Goal: Information Seeking & Learning: Check status

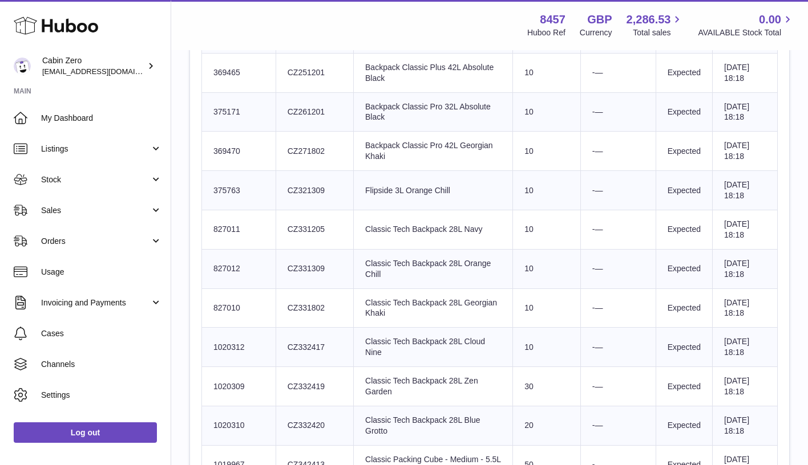
drag, startPoint x: 0, startPoint y: 0, endPoint x: 473, endPoint y: 25, distance: 474.1
click at [473, 25] on div "Menu Huboo 8457 Huboo Ref GBP Currency 2,286.53 Total sales 0.00 AVAILABLE Stoc…" at bounding box center [489, 25] width 609 height 26
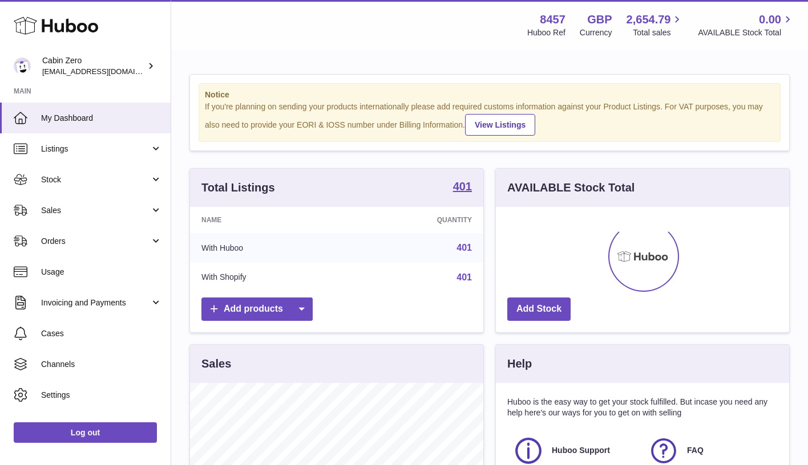
scroll to position [178, 293]
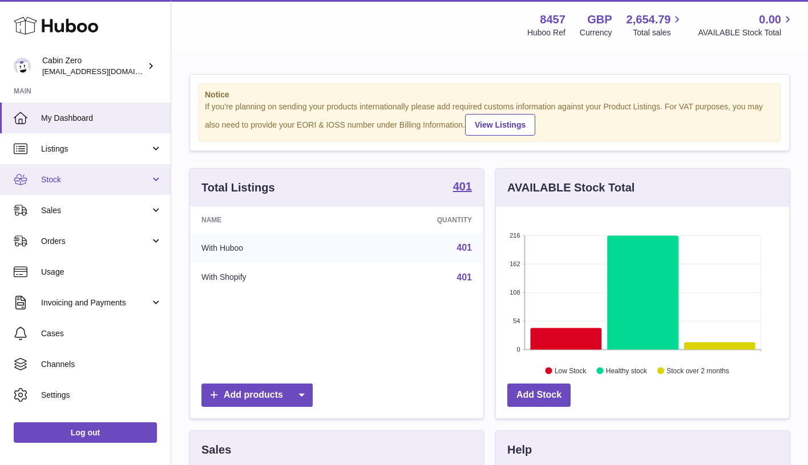
click at [151, 177] on link "Stock" at bounding box center [85, 179] width 171 height 31
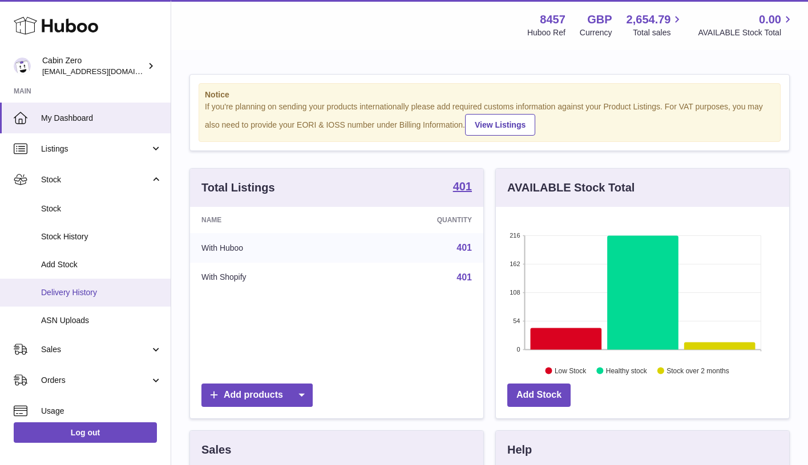
click at [94, 288] on span "Delivery History" at bounding box center [101, 293] width 121 height 11
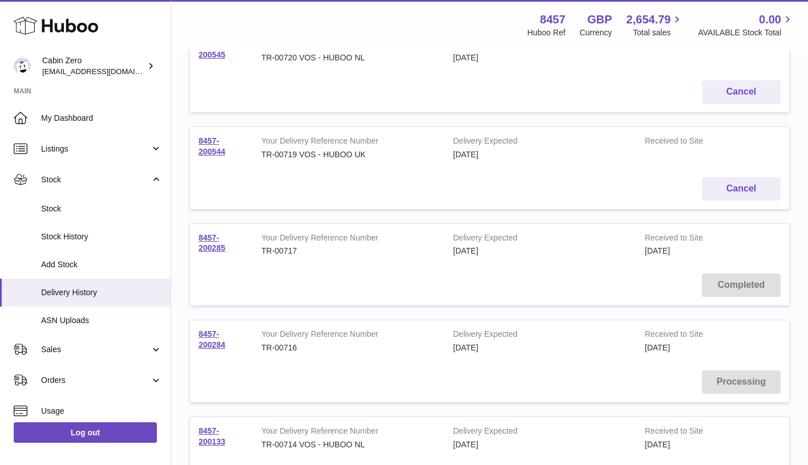
scroll to position [181, 0]
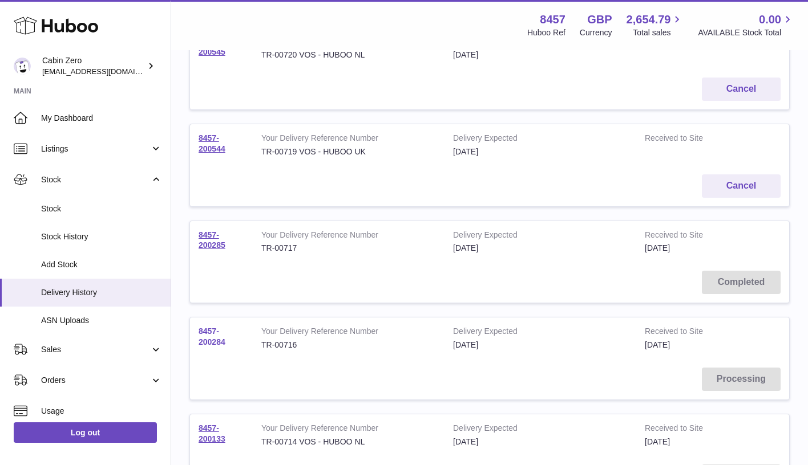
click at [208, 336] on link "8457-200284" at bounding box center [212, 337] width 27 height 20
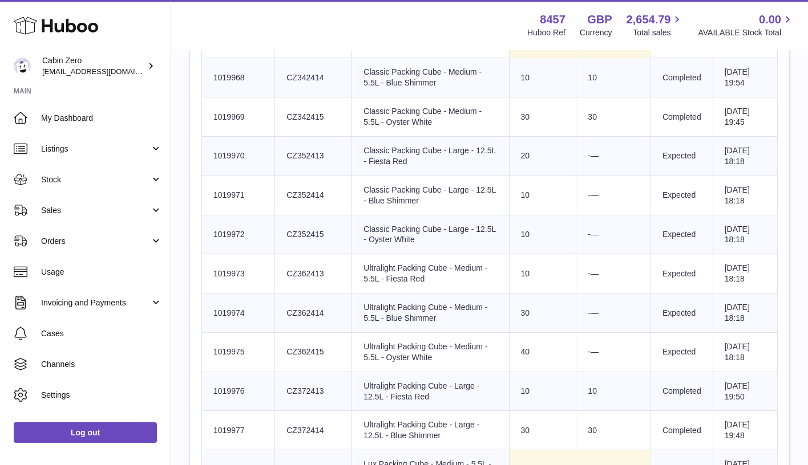
scroll to position [1971, 0]
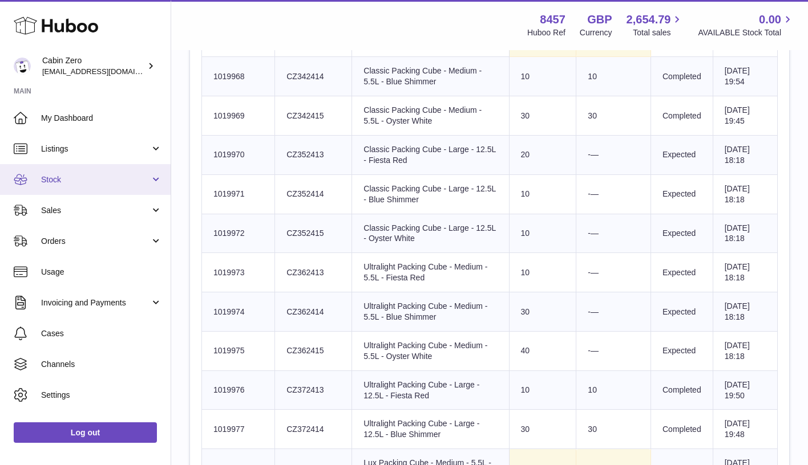
click at [147, 183] on span "Stock" at bounding box center [95, 180] width 109 height 11
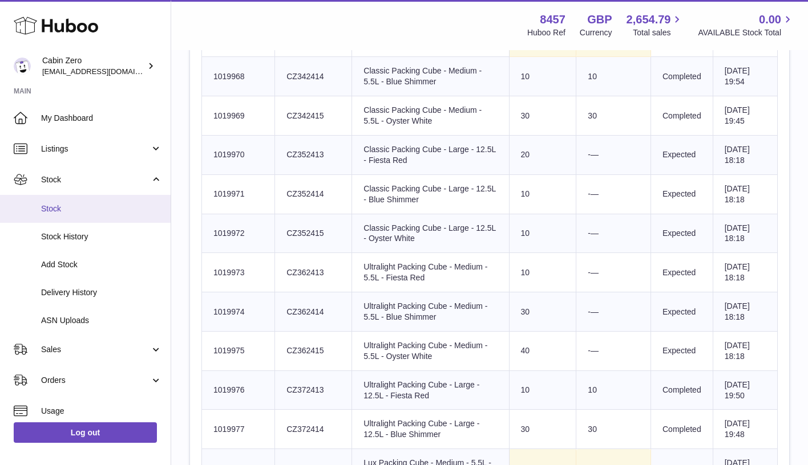
click at [119, 209] on span "Stock" at bounding box center [101, 209] width 121 height 11
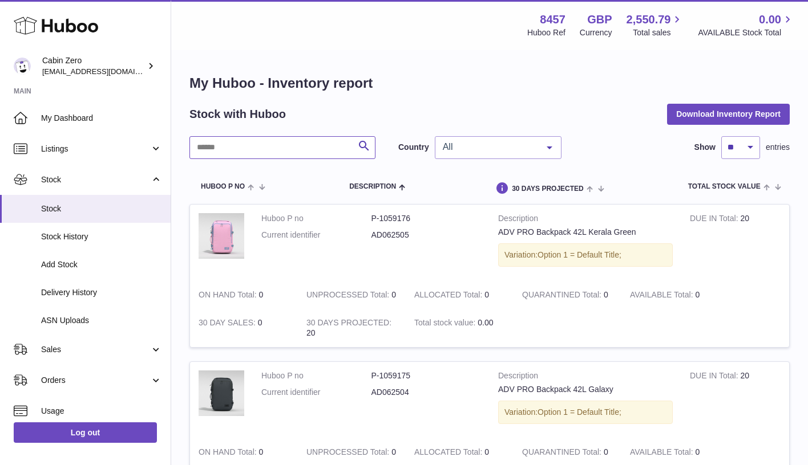
click at [331, 147] on input "text" at bounding box center [282, 147] width 186 height 23
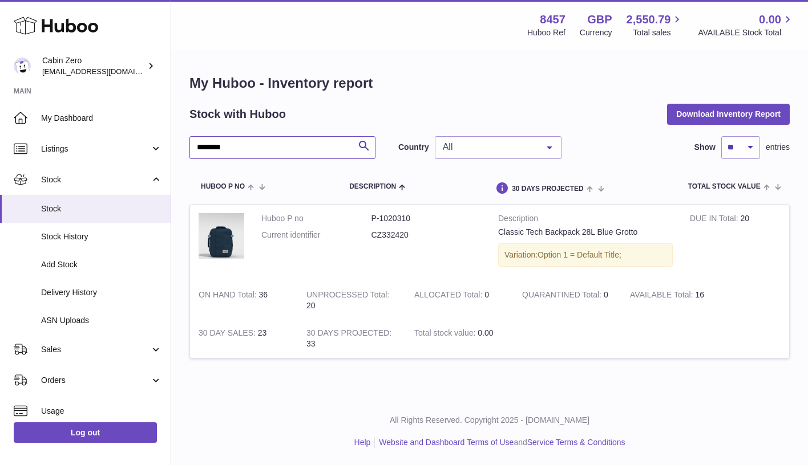
type input "********"
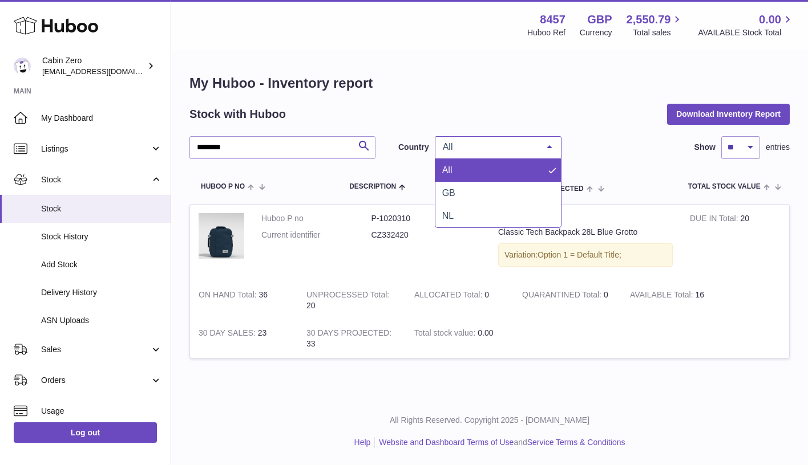
click at [546, 148] on div at bounding box center [549, 148] width 23 height 22
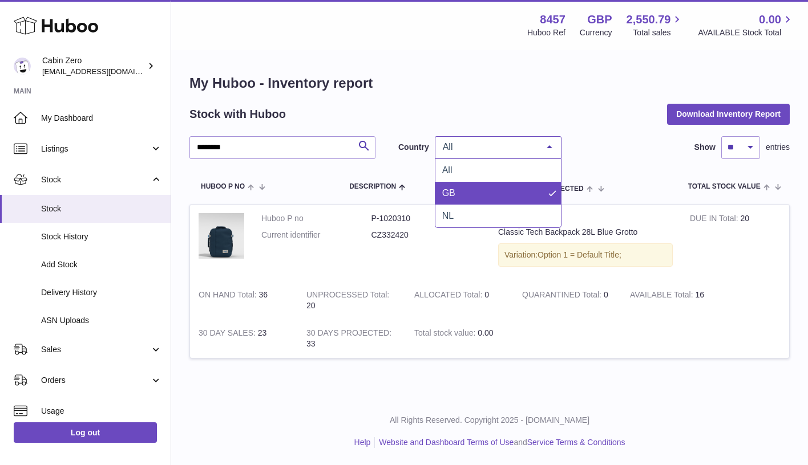
click at [525, 187] on span "GB" at bounding box center [498, 193] width 126 height 23
